Goal: Transaction & Acquisition: Book appointment/travel/reservation

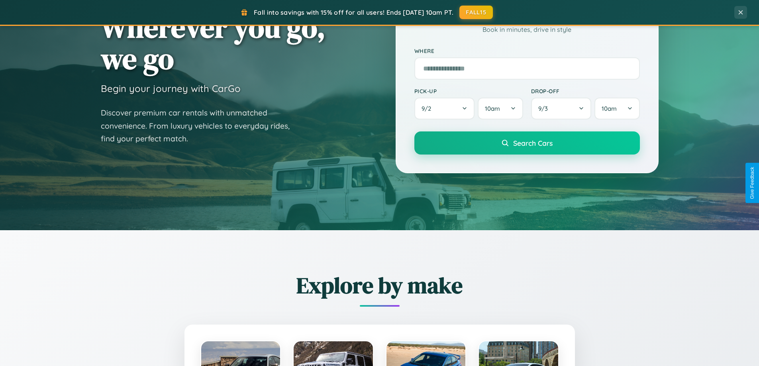
scroll to position [343, 0]
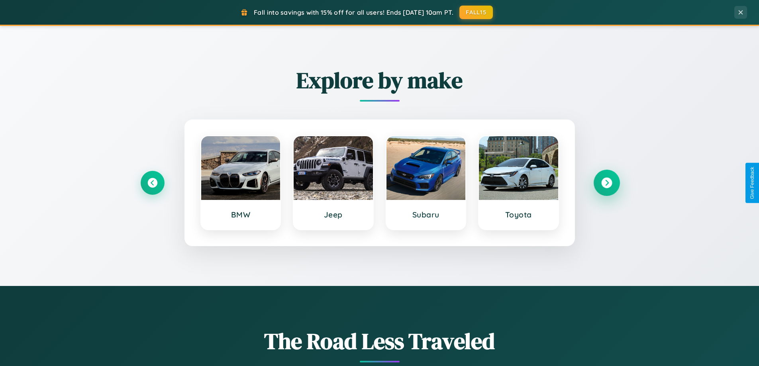
click at [606, 183] on icon at bounding box center [606, 183] width 11 height 11
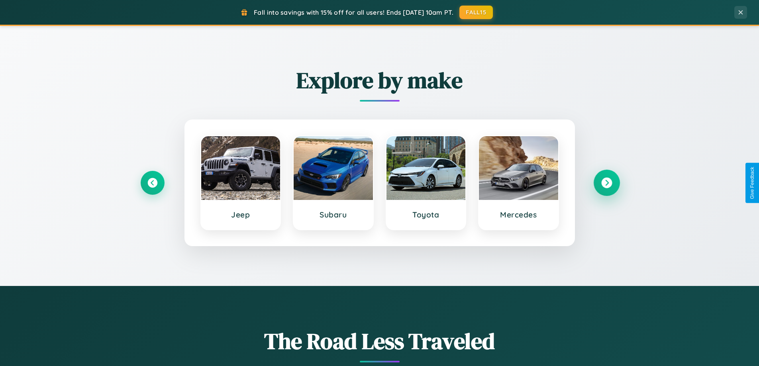
click at [606, 183] on icon at bounding box center [606, 183] width 11 height 11
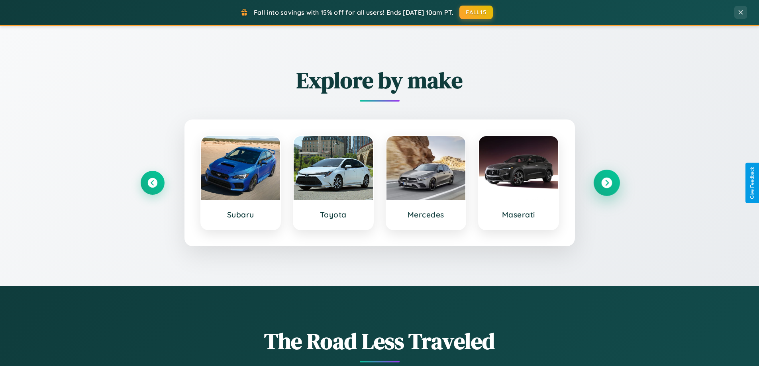
click at [606, 183] on icon at bounding box center [606, 183] width 11 height 11
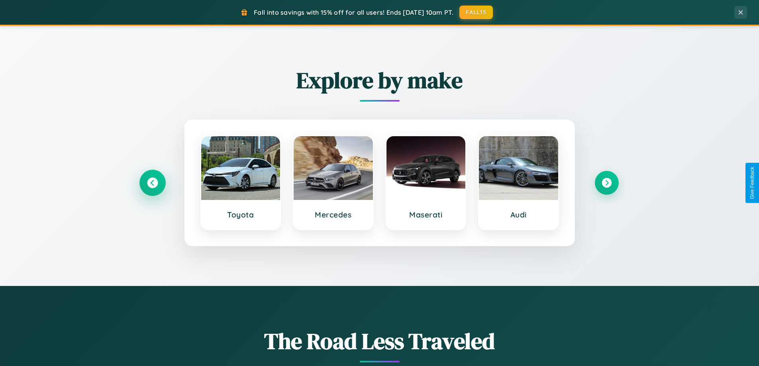
click at [152, 183] on icon at bounding box center [152, 183] width 11 height 11
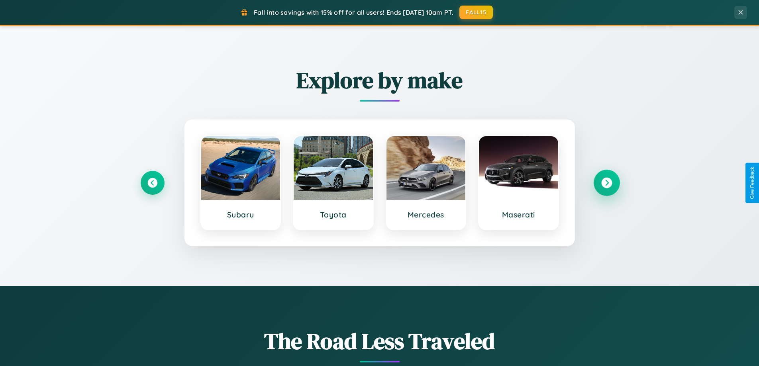
click at [606, 183] on icon at bounding box center [606, 183] width 11 height 11
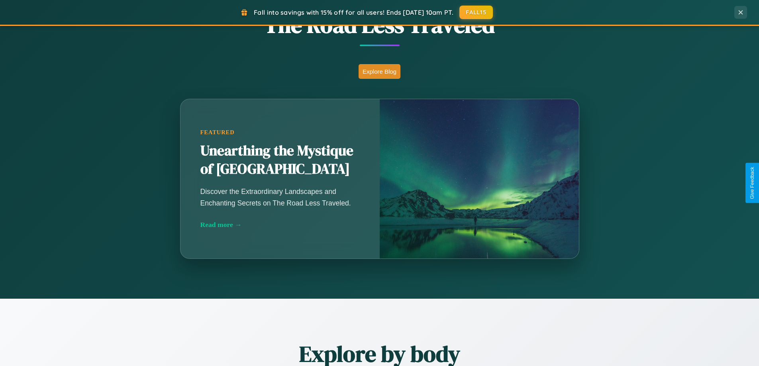
scroll to position [1533, 0]
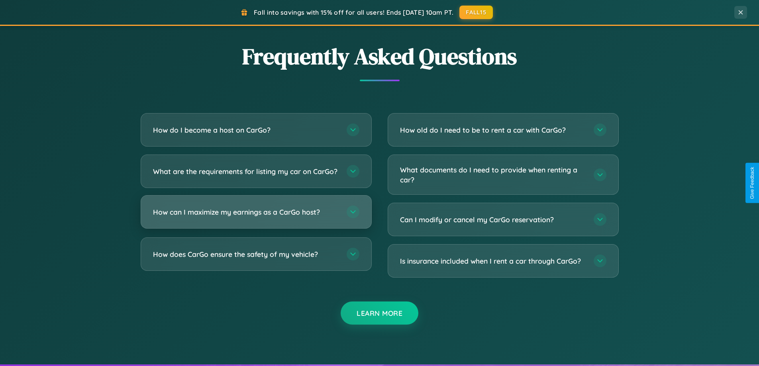
click at [256, 217] on h3 "How can I maximize my earnings as a CarGo host?" at bounding box center [246, 212] width 186 height 10
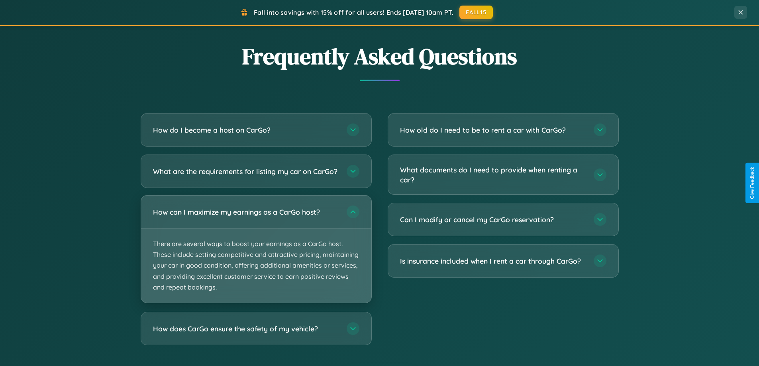
click at [256, 256] on p "There are several ways to boost your earnings as a CarGo host. These include se…" at bounding box center [256, 266] width 230 height 74
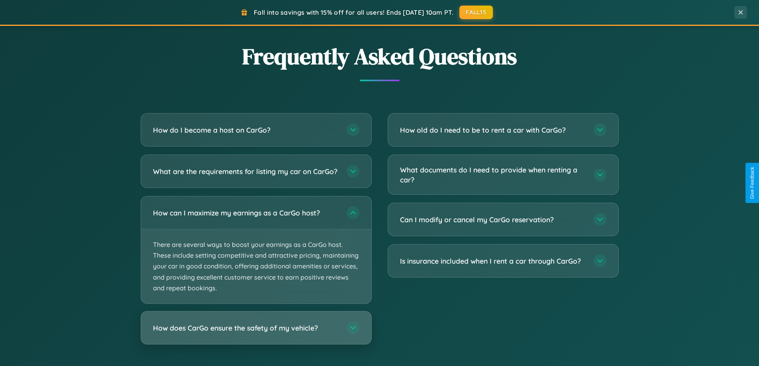
click at [256, 333] on h3 "How does CarGo ensure the safety of my vehicle?" at bounding box center [246, 328] width 186 height 10
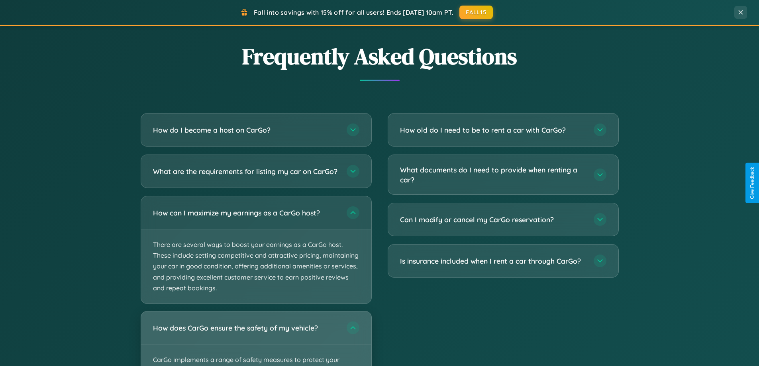
click at [256, 342] on div "How does CarGo ensure the safety of my vehicle?" at bounding box center [256, 327] width 230 height 33
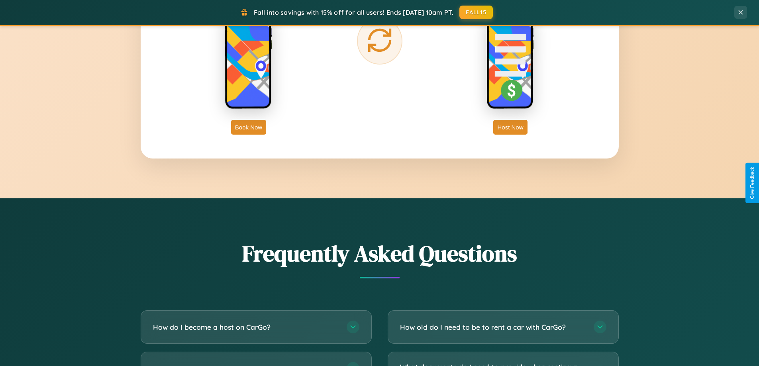
scroll to position [1280, 0]
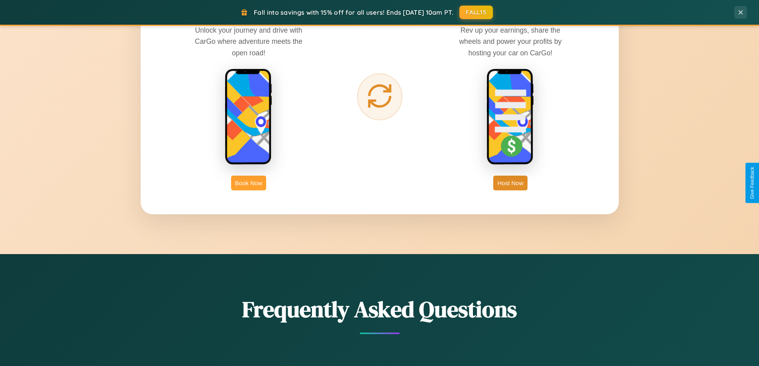
click at [249, 183] on button "Book Now" at bounding box center [248, 183] width 35 height 15
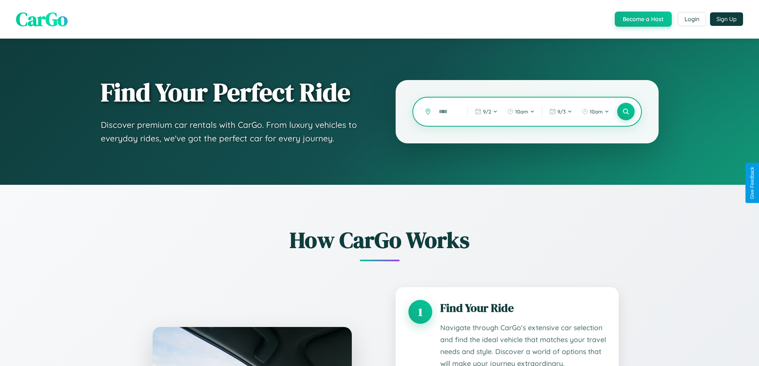
click at [447, 112] on input "text" at bounding box center [447, 112] width 25 height 14
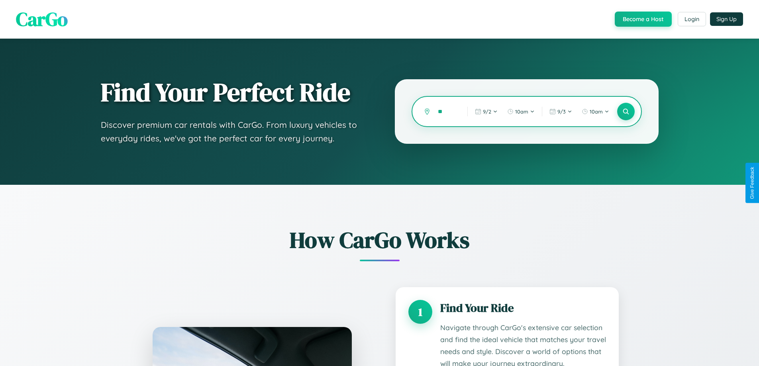
type input "*"
type input "******"
click at [625, 112] on icon at bounding box center [626, 112] width 8 height 8
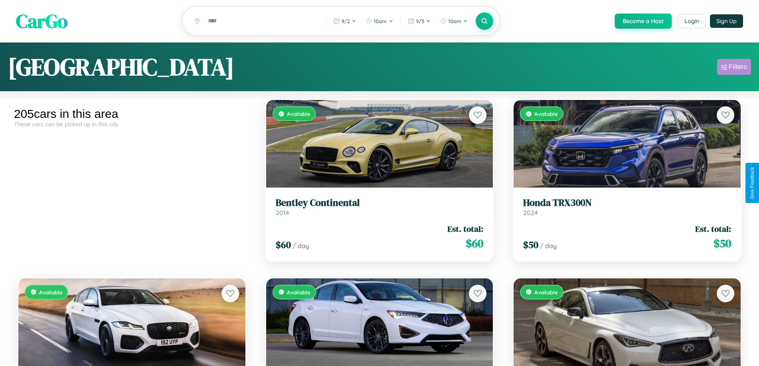
click at [734, 68] on div "Filters" at bounding box center [737, 67] width 18 height 8
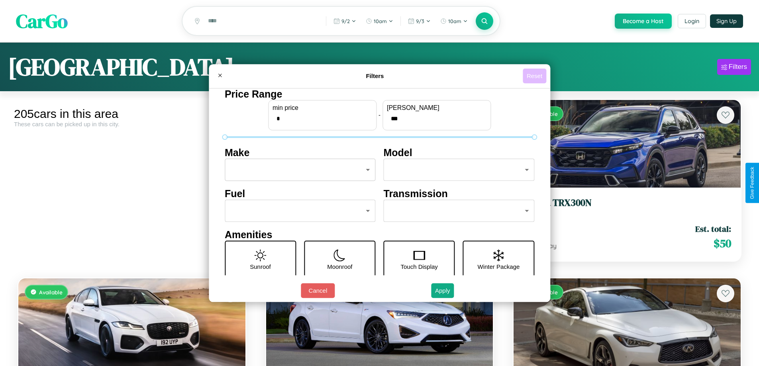
click at [535, 76] on button "Reset" at bounding box center [534, 76] width 23 height 15
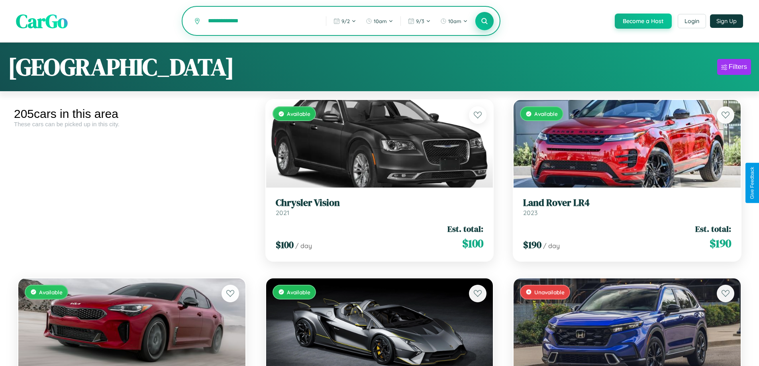
type input "**********"
click at [484, 22] on icon at bounding box center [485, 21] width 8 height 8
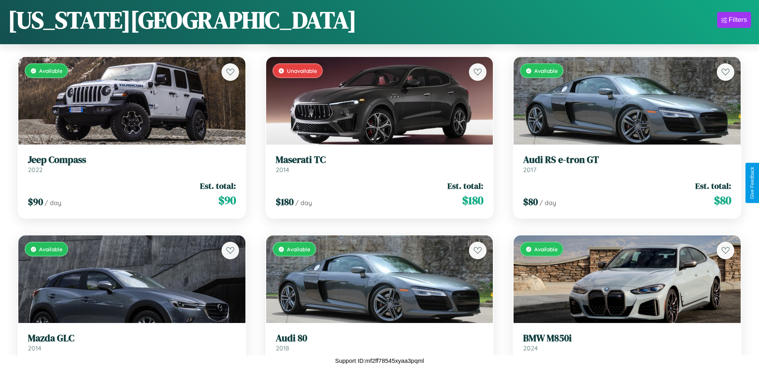
scroll to position [5521, 0]
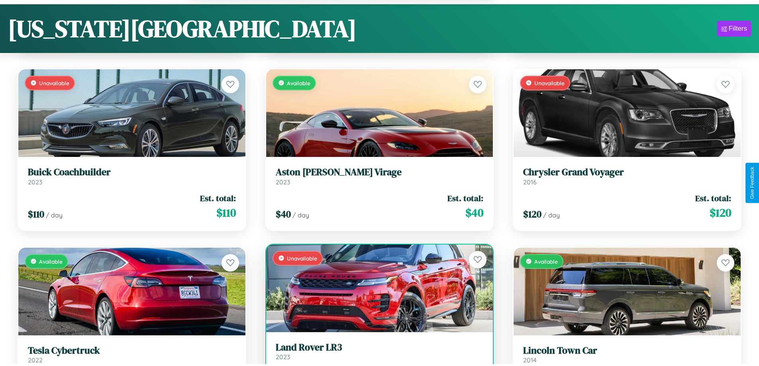
click at [376, 355] on link "Land Rover LR3 2023" at bounding box center [380, 352] width 208 height 20
